Goal: Information Seeking & Learning: Learn about a topic

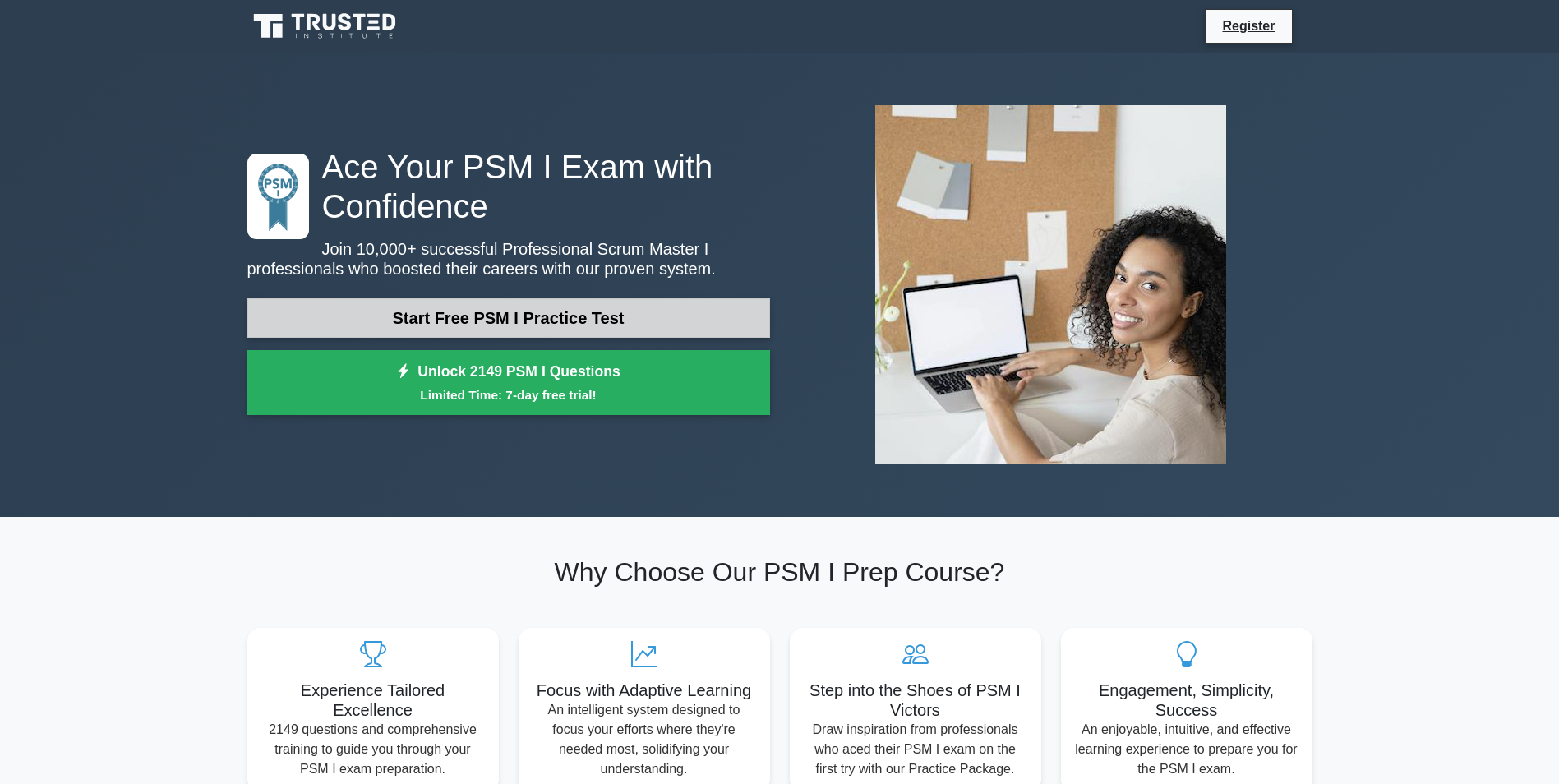
click at [535, 305] on link "Start Free PSM I Practice Test" at bounding box center [509, 318] width 523 height 39
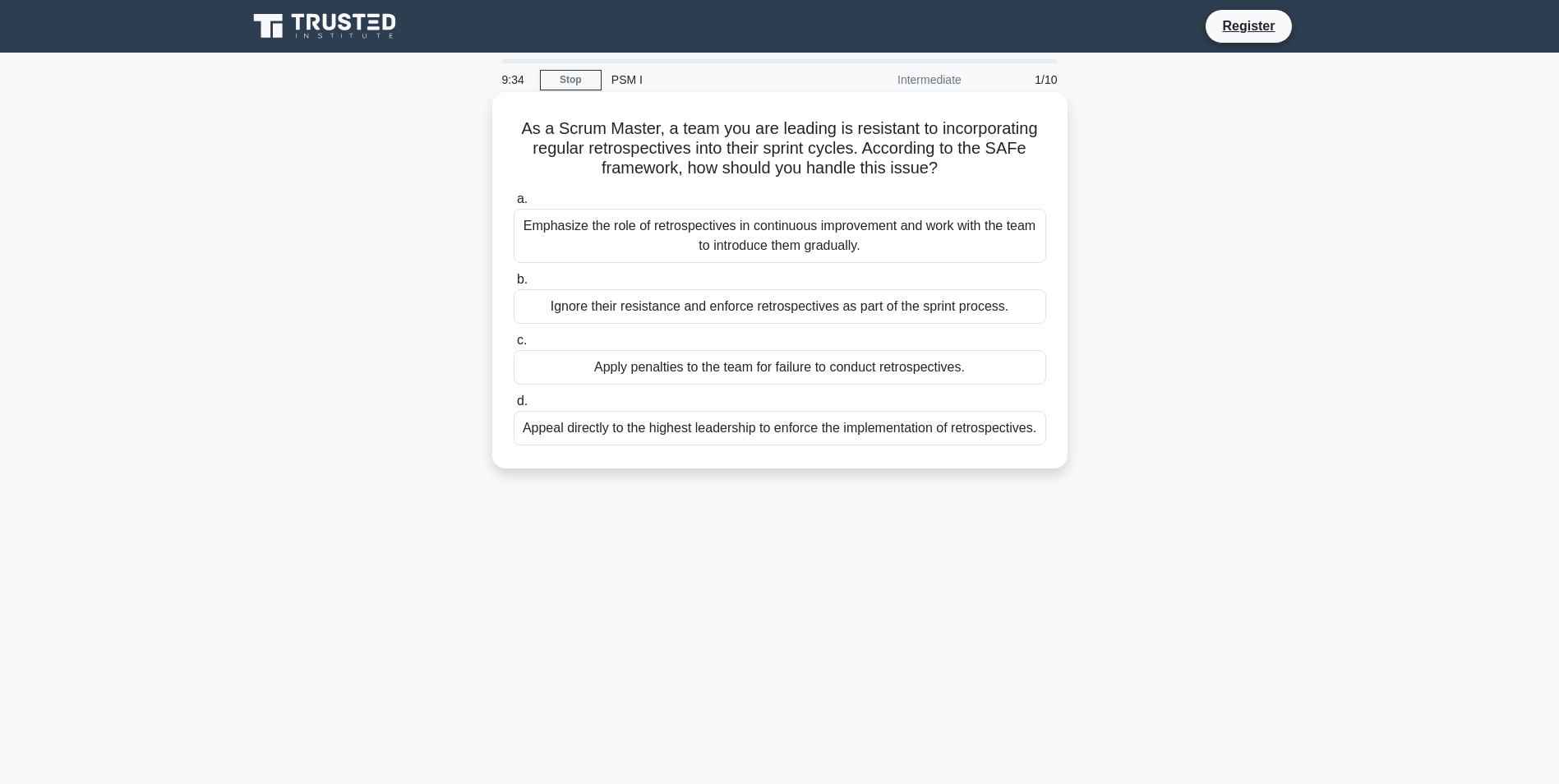
click at [582, 221] on div "Emphasize the role of retrospectives in continuous improvement and work with th…" at bounding box center [780, 236] width 533 height 55
click at [514, 205] on input "a. Emphasize the role of retrospectives in continuous improvement and work with…" at bounding box center [514, 199] width 0 height 11
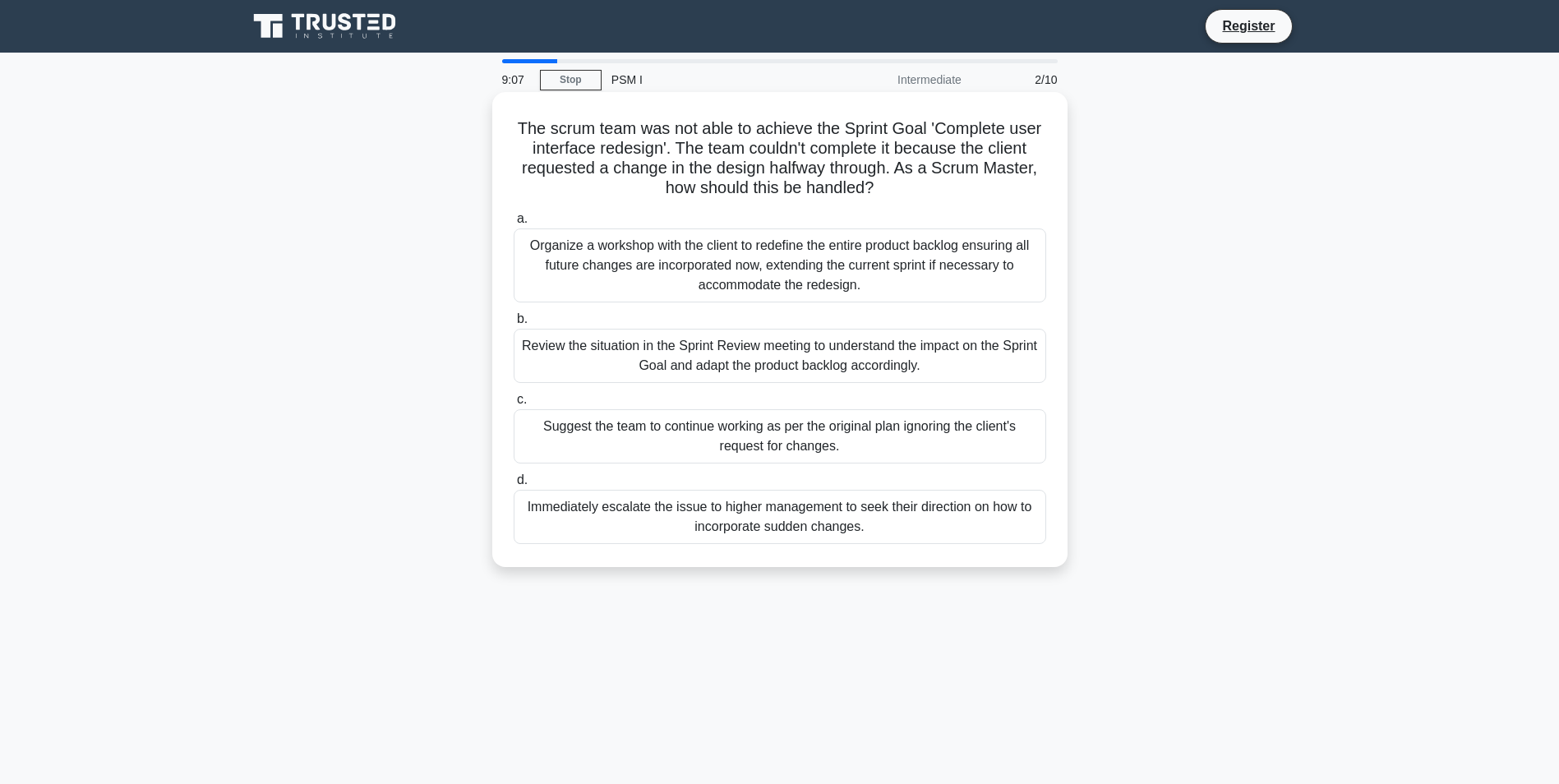
click at [600, 361] on div "Review the situation in the Sprint Review meeting to understand the impact on t…" at bounding box center [780, 356] width 533 height 55
click at [514, 325] on input "b. Review the situation in the Sprint Review meeting to understand the impact o…" at bounding box center [514, 319] width 0 height 11
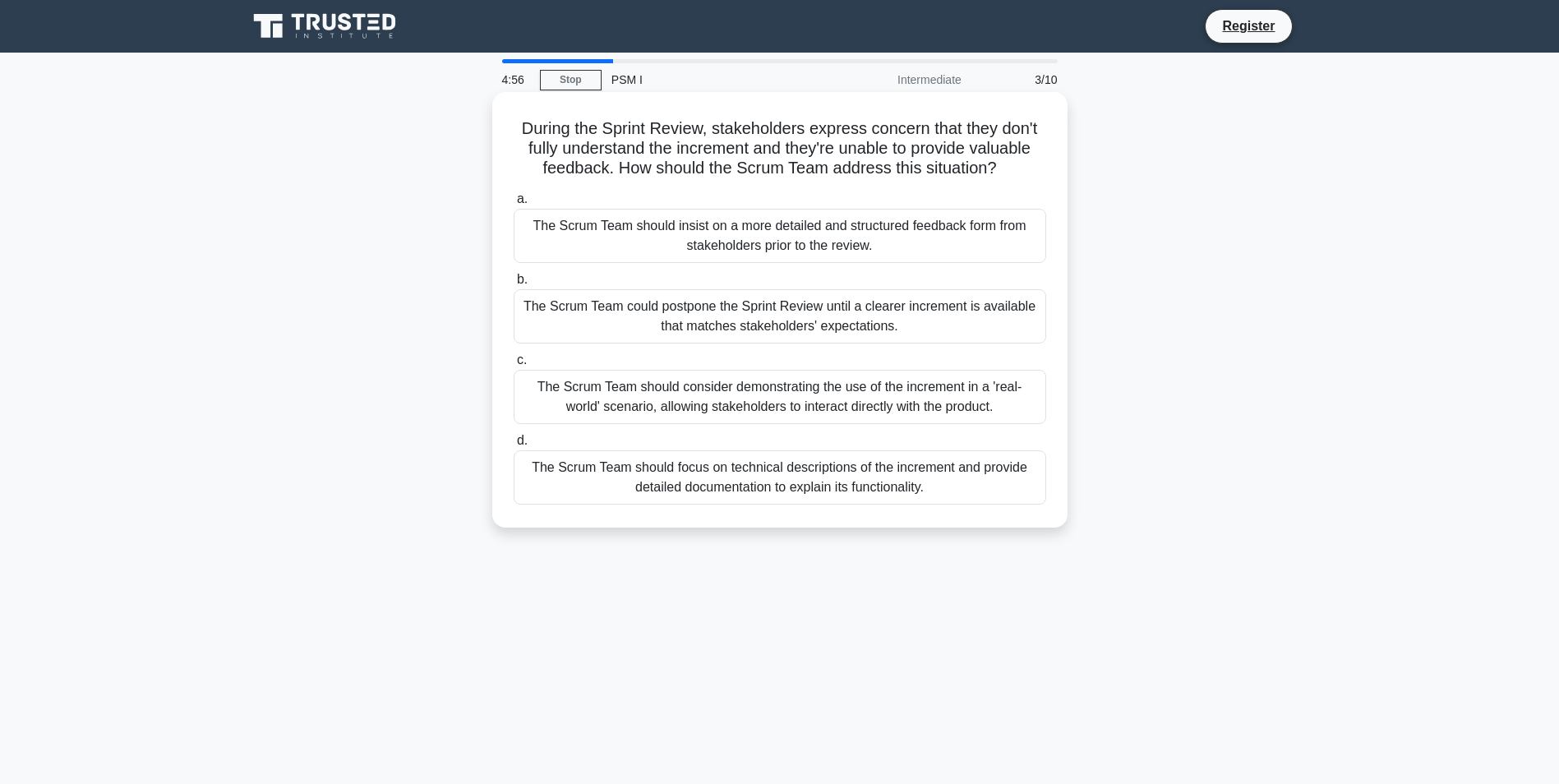
click at [701, 398] on div "The Scrum Team should consider demonstrating the use of the increment in a 'rea…" at bounding box center [780, 397] width 533 height 55
click at [514, 366] on input "c. The Scrum Team should consider demonstrating the use of the increment in a '…" at bounding box center [514, 360] width 0 height 11
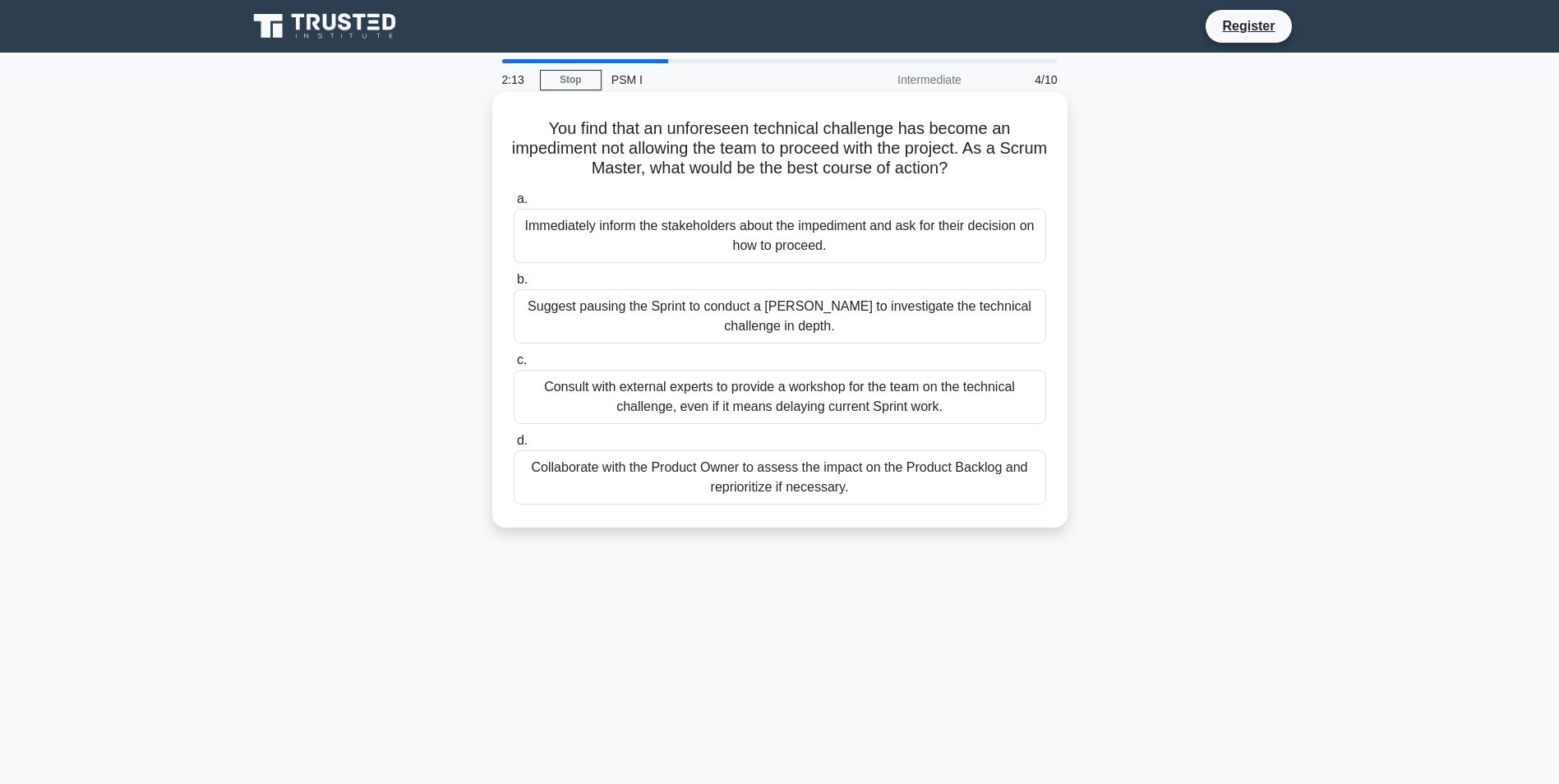
click at [687, 480] on div "Collaborate with the Product Owner to assess the impact on the Product Backlog …" at bounding box center [780, 478] width 533 height 55
click at [514, 447] on input "d. Collaborate with the Product Owner to assess the impact on the Product Backl…" at bounding box center [514, 441] width 0 height 11
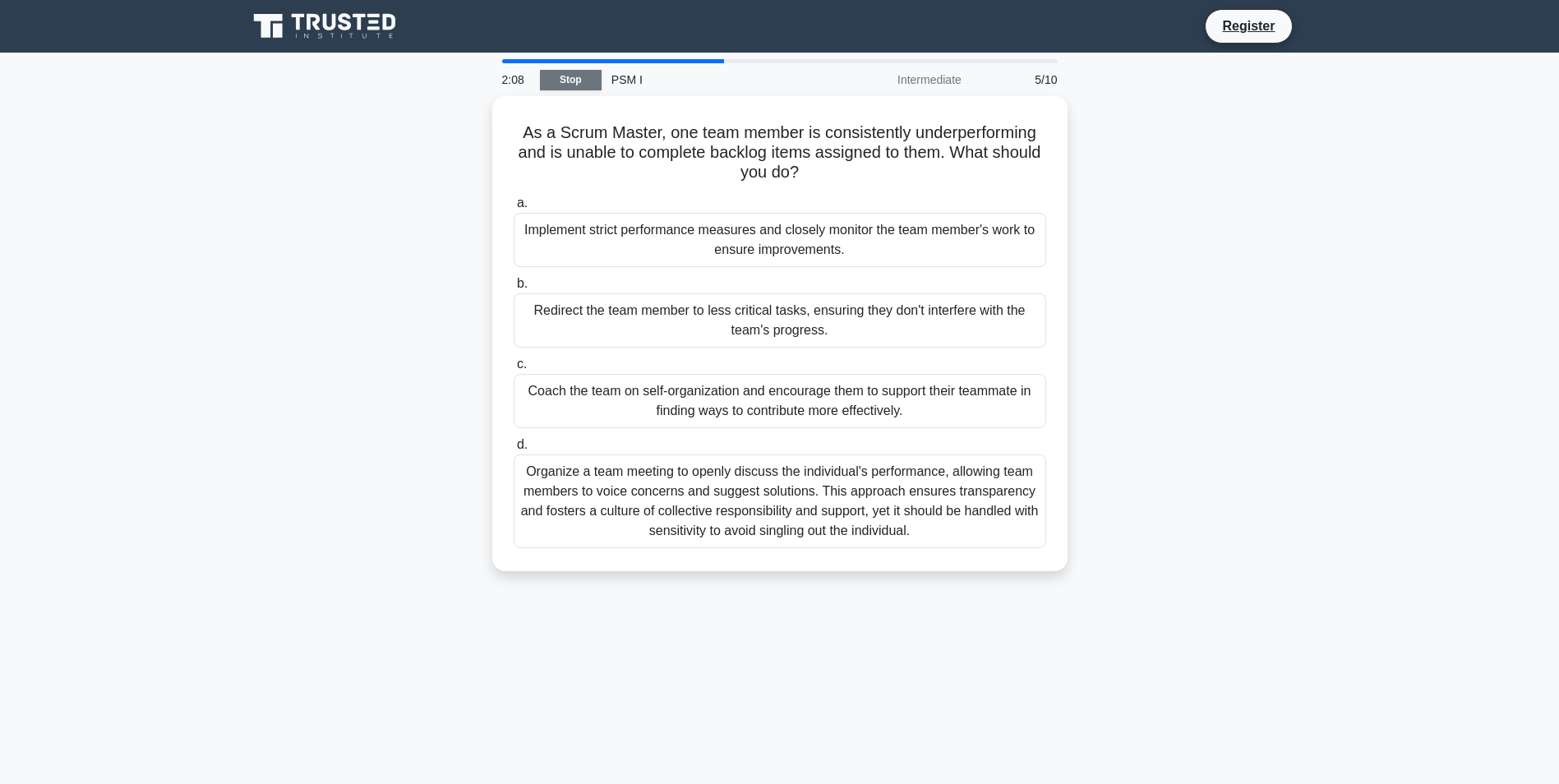
click at [567, 85] on link "Stop" at bounding box center [571, 80] width 61 height 20
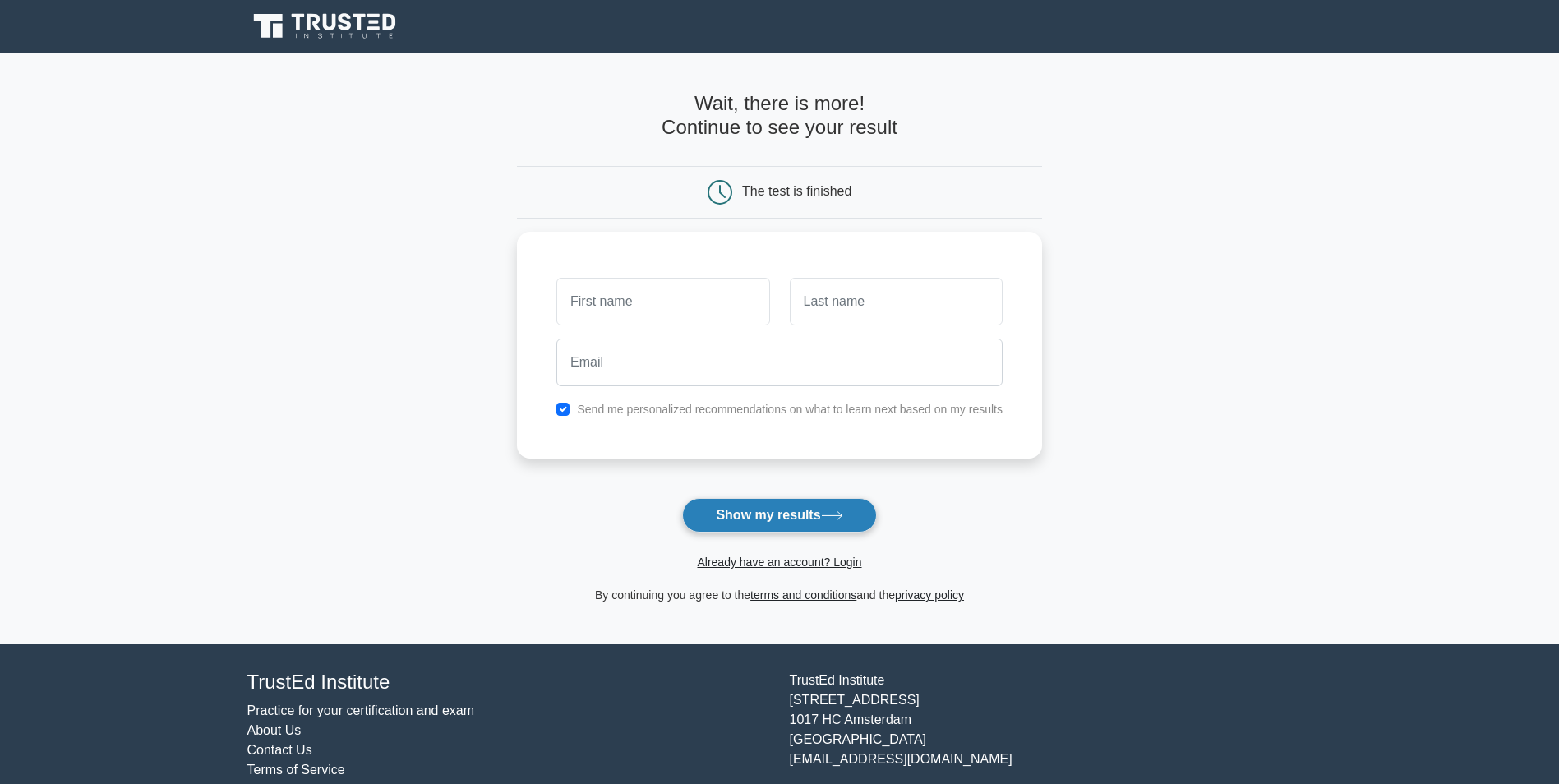
click at [749, 511] on button "Show my results" at bounding box center [779, 515] width 194 height 34
click at [1102, 333] on main "Wait, there is more! Continue to see your result The test is finished and the" at bounding box center [780, 348] width 1559 height 592
